Goal: Find specific page/section: Find specific page/section

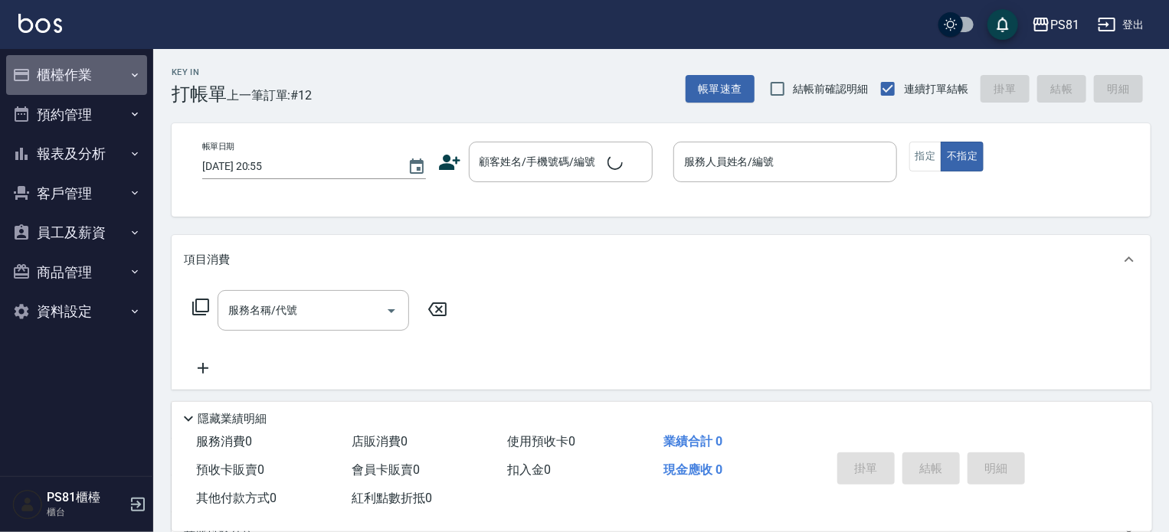
click at [57, 79] on button "櫃檯作業" at bounding box center [76, 75] width 141 height 40
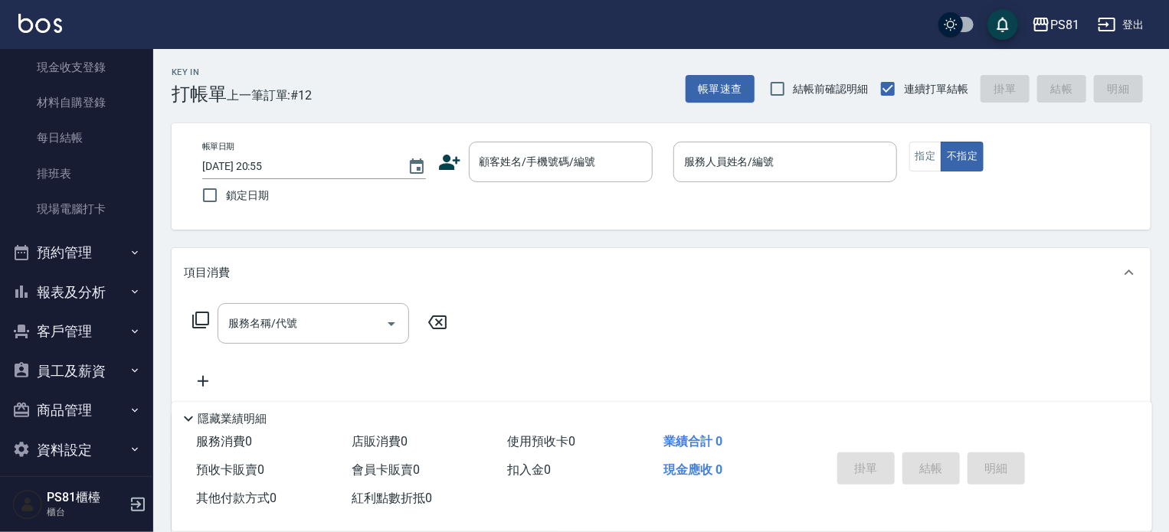
click at [102, 256] on button "預約管理" at bounding box center [76, 253] width 141 height 40
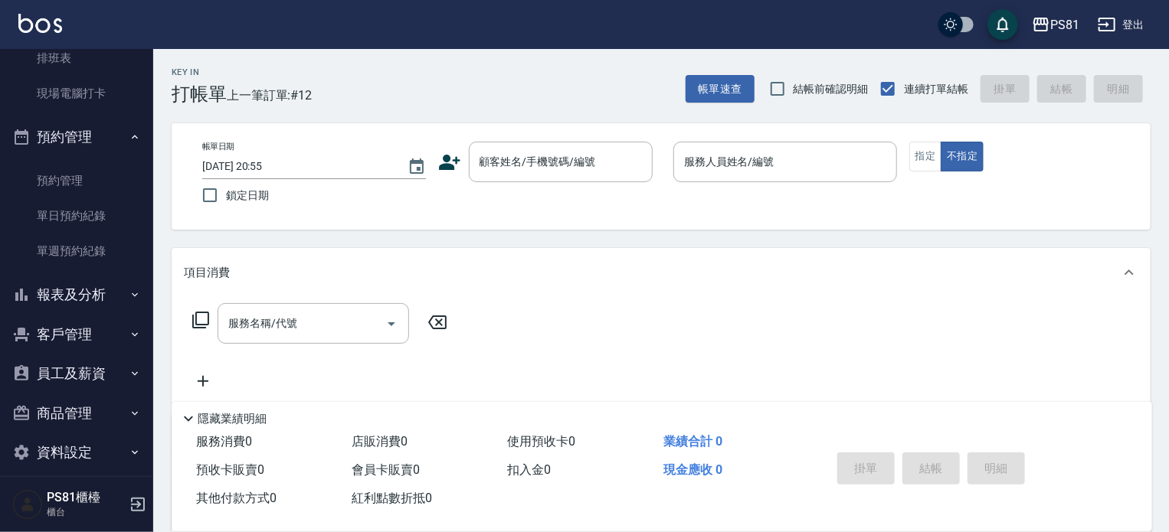
click at [113, 290] on button "報表及分析" at bounding box center [76, 295] width 141 height 40
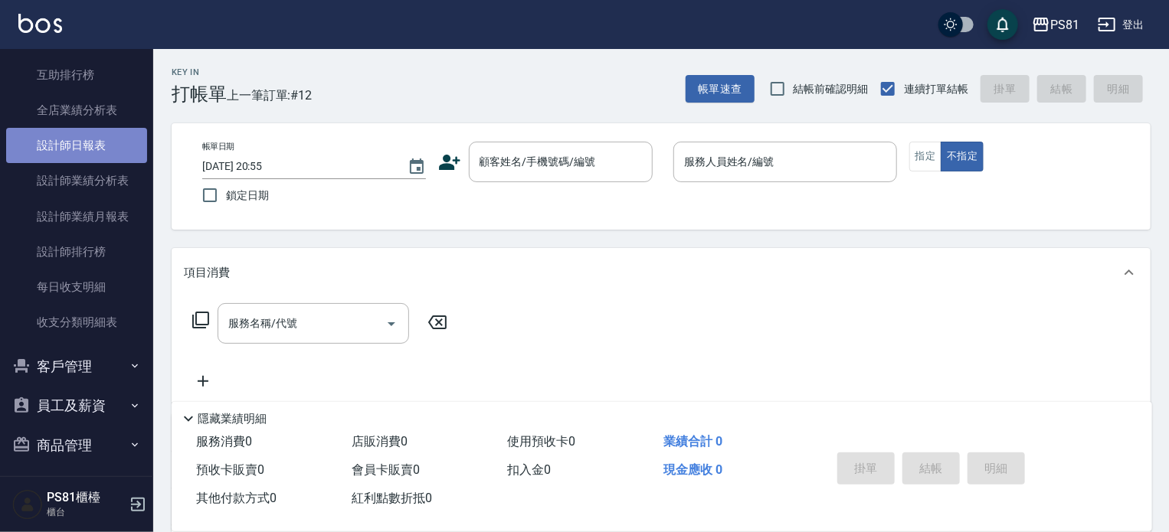
click at [96, 139] on link "設計師日報表" at bounding box center [76, 145] width 141 height 35
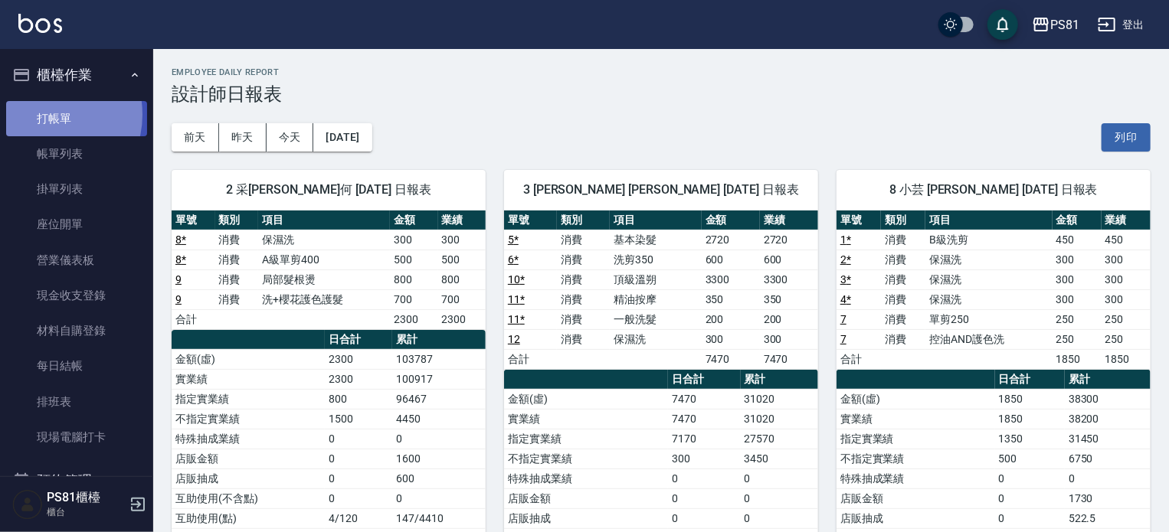
click at [43, 114] on link "打帳單" at bounding box center [76, 118] width 141 height 35
